Goal: Obtain resource: Obtain resource

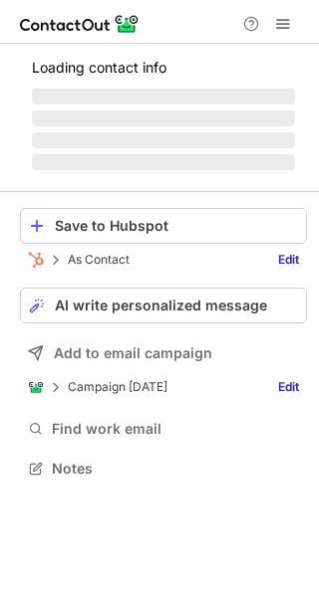
scroll to position [467, 319]
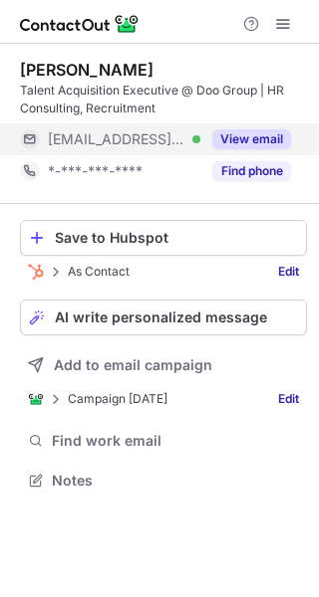
click at [249, 150] on div "View email" at bounding box center [245, 139] width 91 height 32
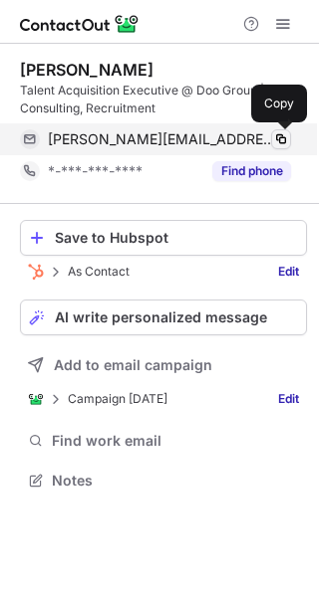
click at [282, 140] on span at bounding box center [281, 139] width 16 height 16
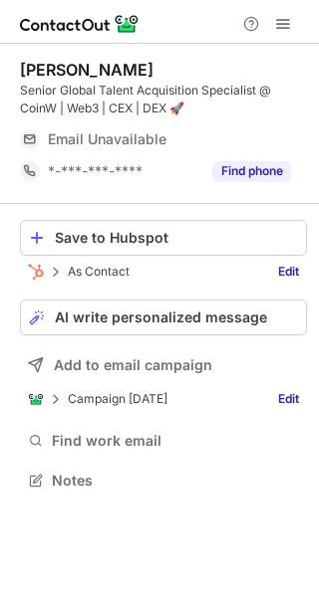
scroll to position [467, 319]
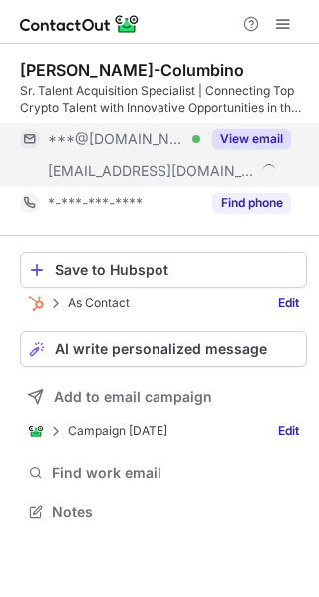
scroll to position [499, 319]
click at [244, 127] on div "View email" at bounding box center [245, 139] width 91 height 32
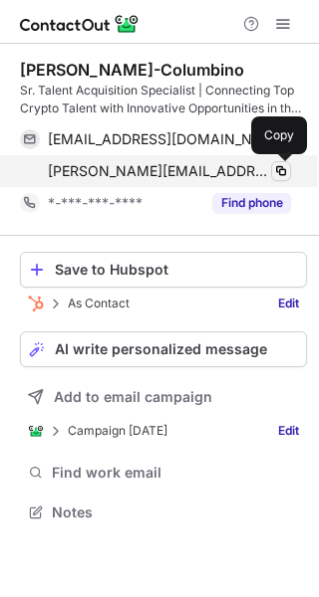
click at [282, 168] on span at bounding box center [281, 171] width 16 height 16
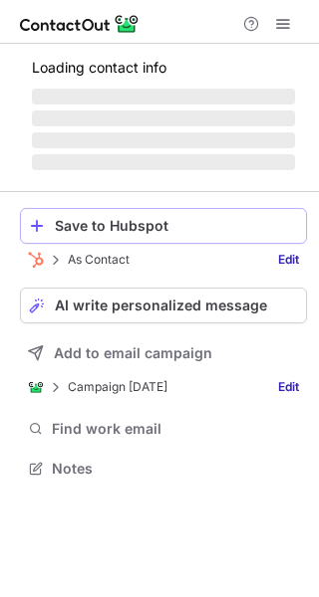
scroll to position [467, 319]
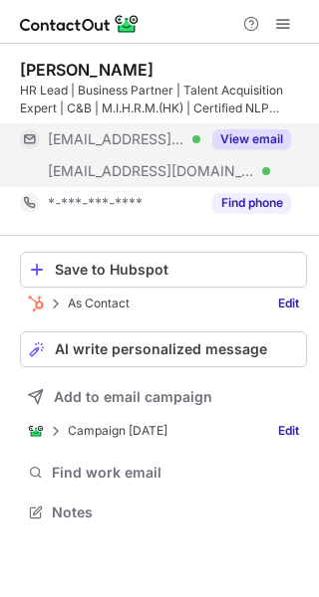
click at [257, 129] on button "View email" at bounding box center [251, 139] width 79 height 20
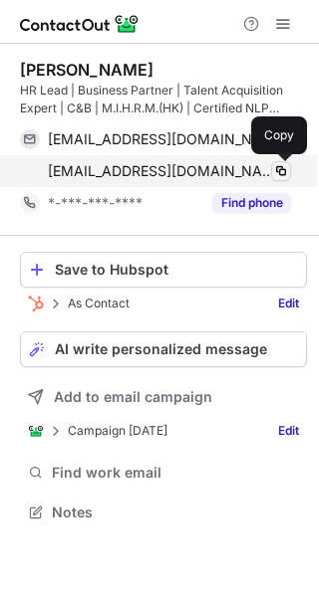
click at [287, 167] on span at bounding box center [281, 171] width 16 height 16
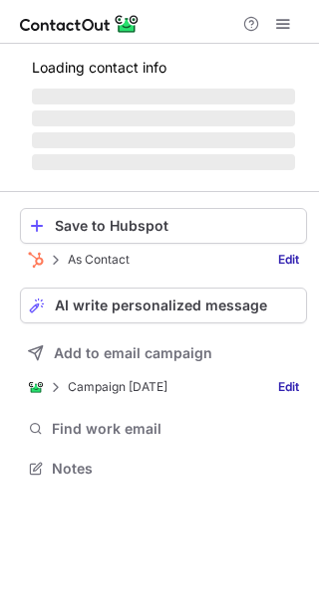
scroll to position [467, 319]
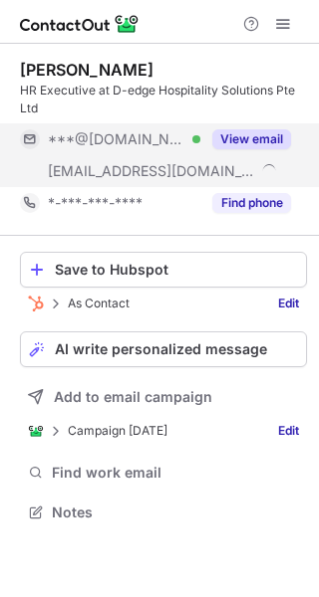
click at [264, 149] on div "View email" at bounding box center [245, 139] width 91 height 32
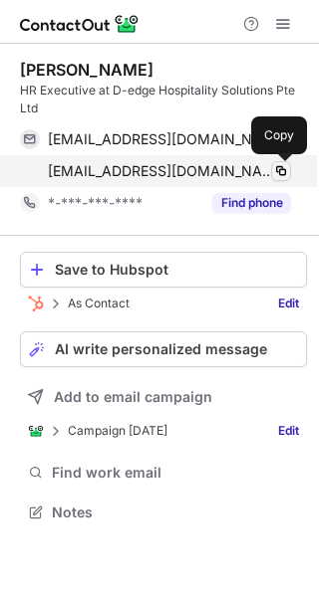
click at [284, 172] on span at bounding box center [281, 171] width 16 height 16
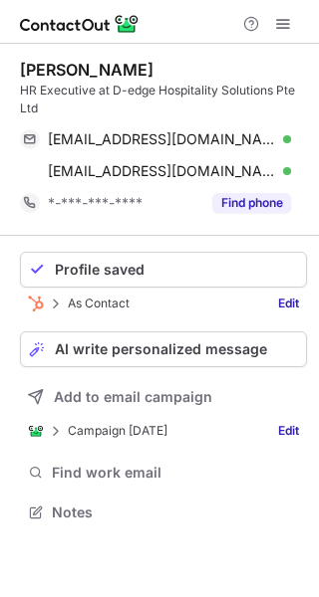
scroll to position [499, 319]
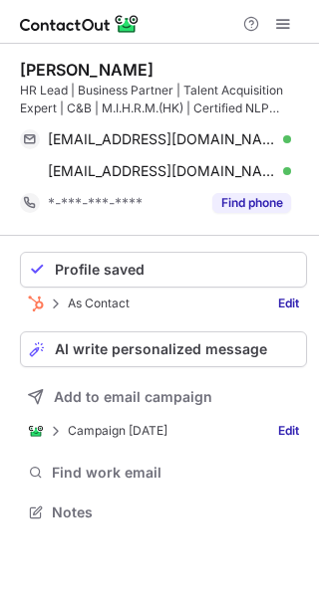
scroll to position [499, 319]
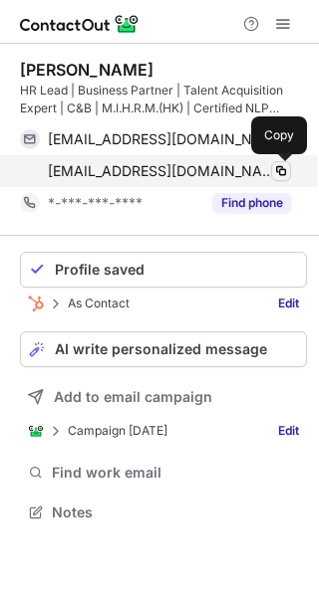
click at [281, 171] on span at bounding box center [281, 171] width 16 height 16
click at [282, 175] on span at bounding box center [281, 171] width 16 height 16
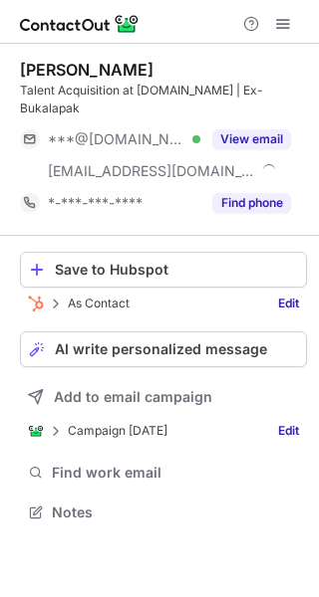
scroll to position [481, 319]
click at [271, 101] on div "Esiana Putri Talent Acquisition at [DOMAIN_NAME] | Ex-Bukalapak ***@[DOMAIN_NAM…" at bounding box center [163, 139] width 287 height 159
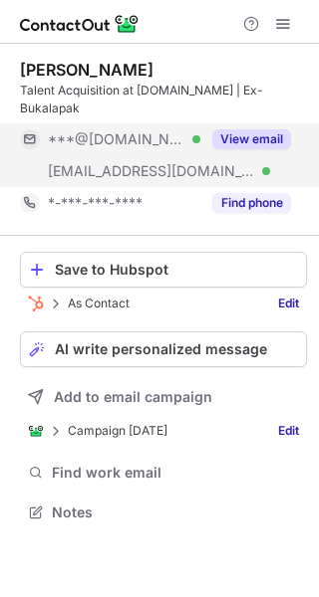
click at [271, 129] on button "View email" at bounding box center [251, 139] width 79 height 20
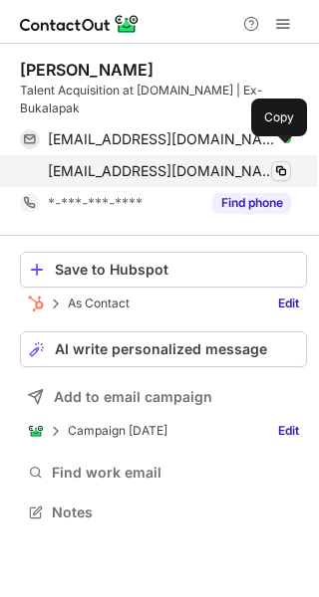
click at [276, 163] on span at bounding box center [281, 171] width 16 height 16
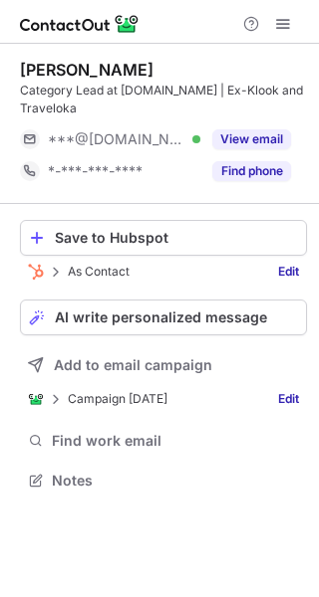
scroll to position [467, 319]
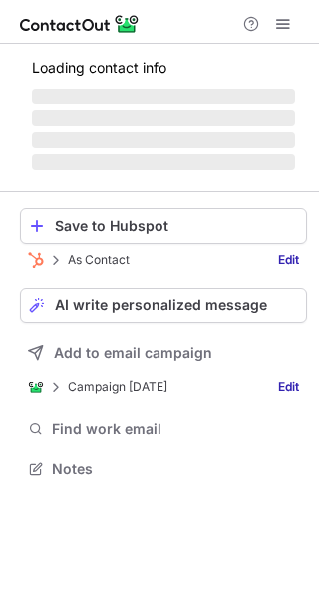
scroll to position [449, 319]
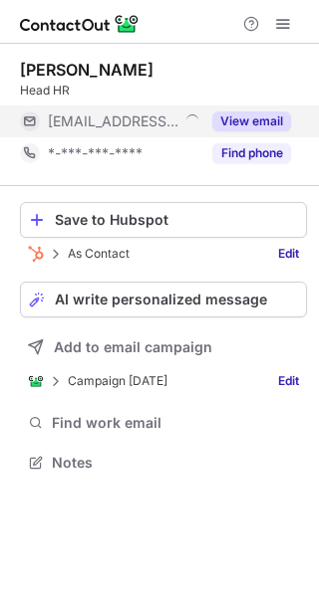
click at [263, 116] on button "View email" at bounding box center [251, 122] width 79 height 20
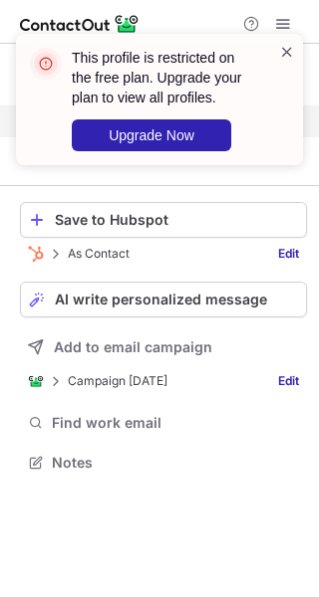
click at [287, 47] on span at bounding box center [287, 52] width 16 height 20
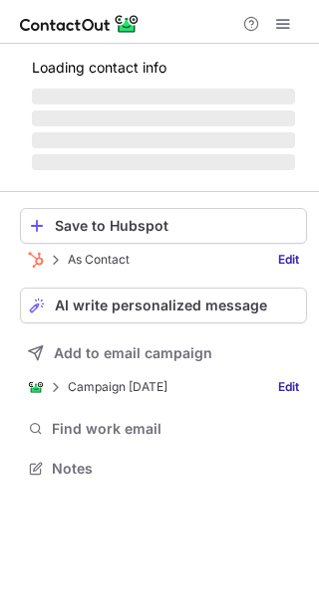
scroll to position [499, 319]
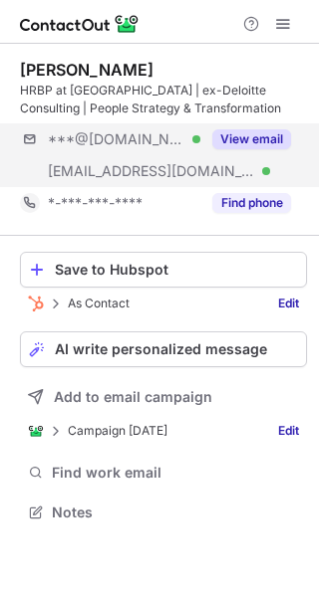
click at [243, 155] on div "***@gmail.com Verified ***@traveloka.com Verified View email" at bounding box center [163, 155] width 287 height 64
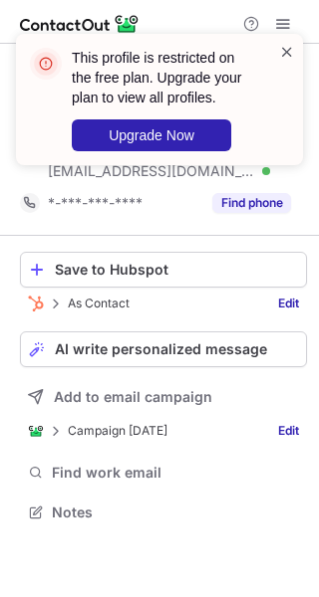
click at [290, 54] on span at bounding box center [287, 52] width 16 height 20
